Goal: Task Accomplishment & Management: Manage account settings

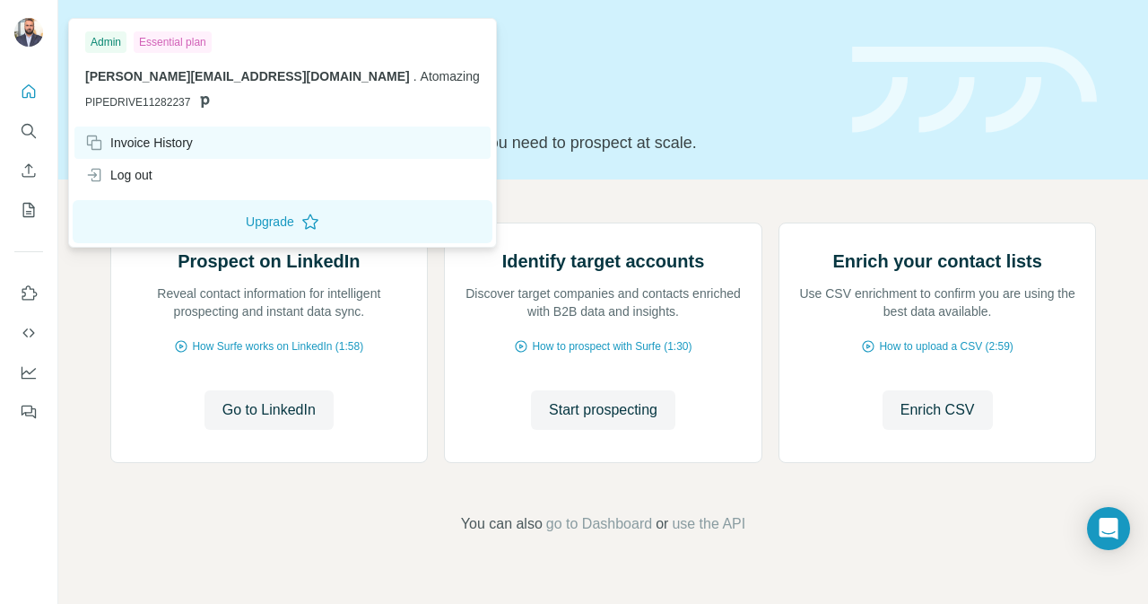
click at [171, 138] on div "Invoice History" at bounding box center [139, 143] width 108 height 18
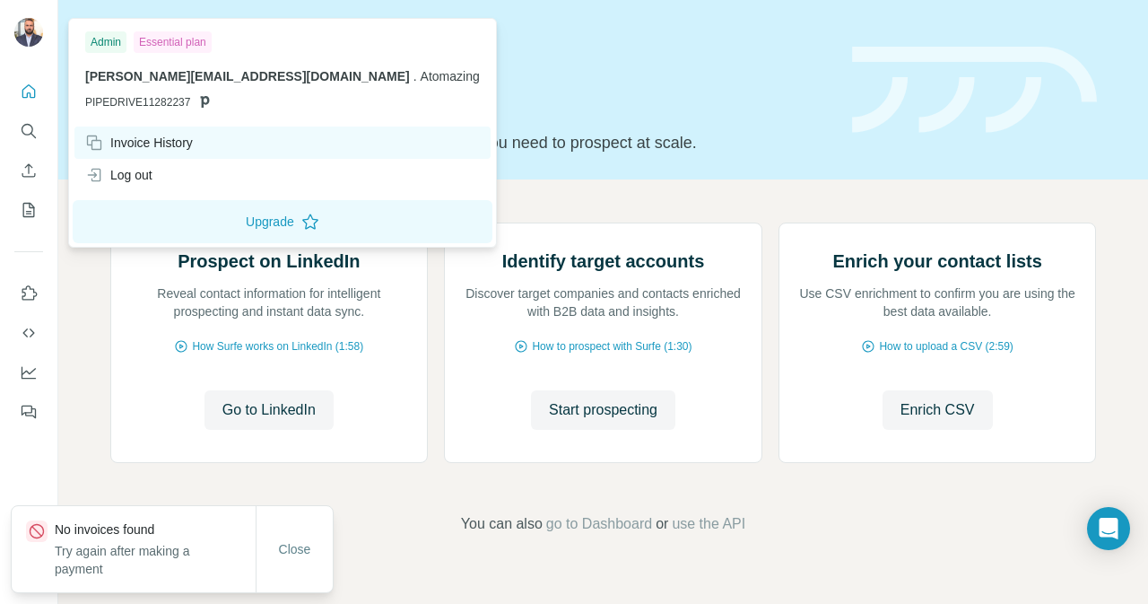
click at [164, 137] on div "Invoice History" at bounding box center [139, 143] width 108 height 18
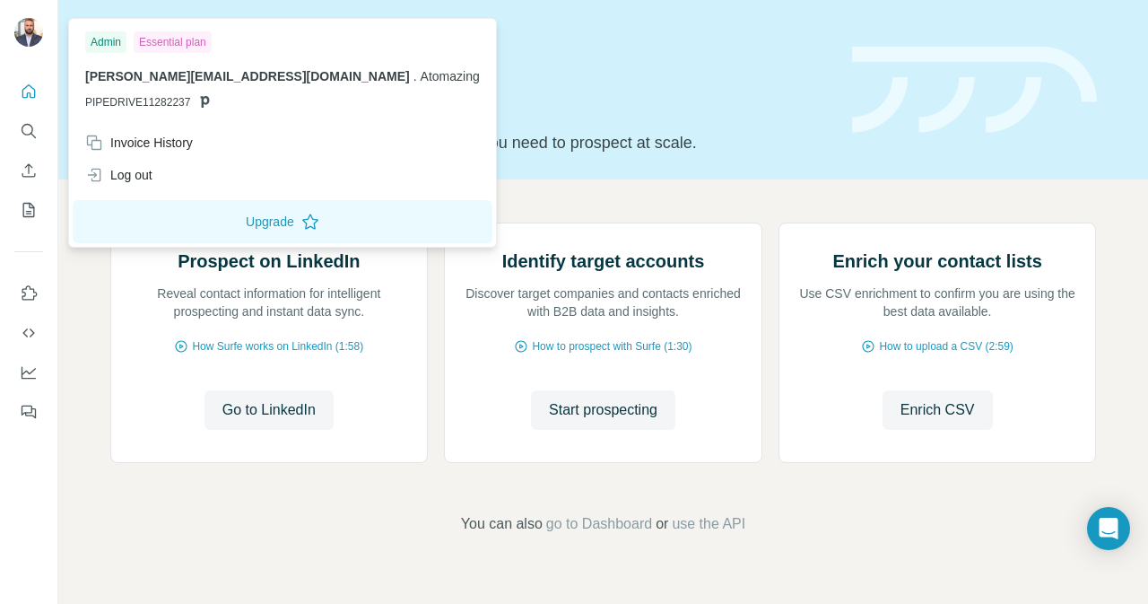
click at [23, 17] on div at bounding box center [31, 34] width 52 height 59
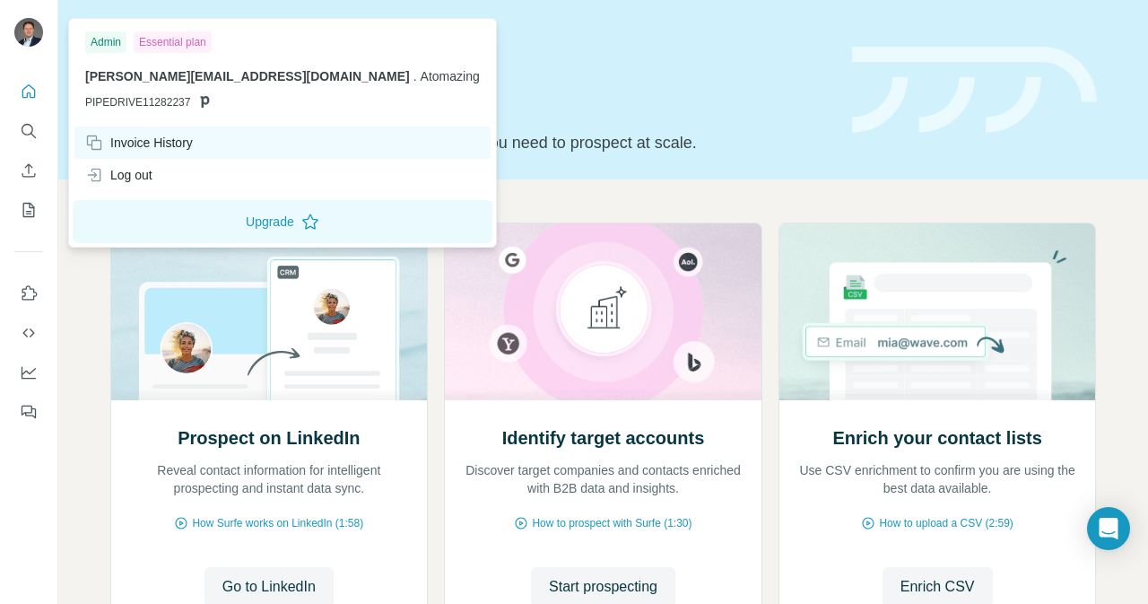
click at [202, 130] on div "Invoice History" at bounding box center [282, 142] width 416 height 32
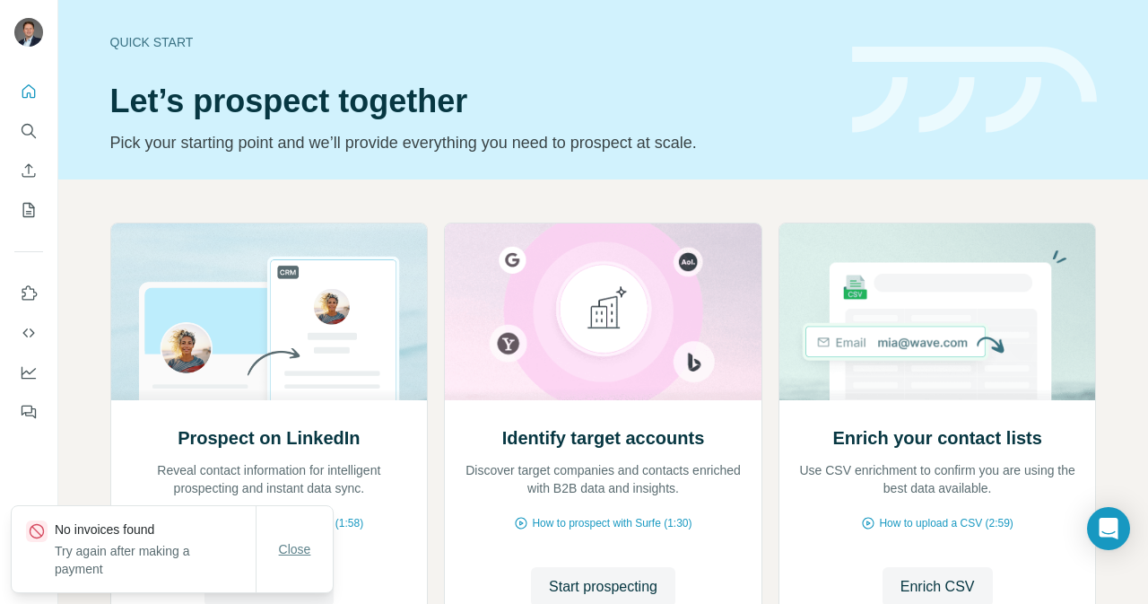
click at [291, 551] on span "Close" at bounding box center [295, 549] width 32 height 18
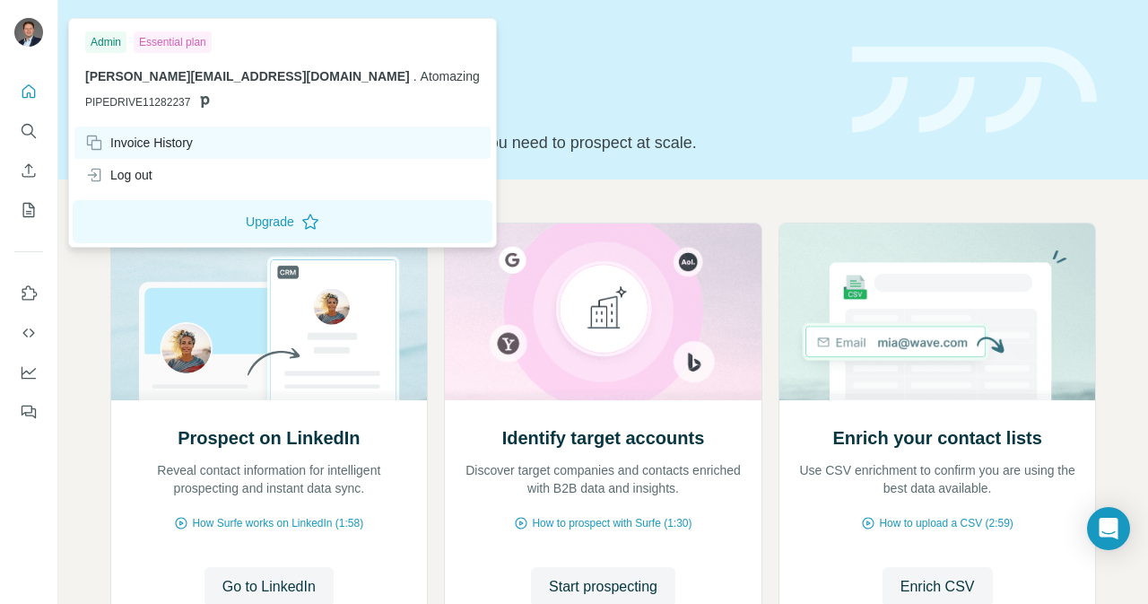
click at [129, 144] on div "Invoice History" at bounding box center [139, 143] width 108 height 18
